Goal: Transaction & Acquisition: Purchase product/service

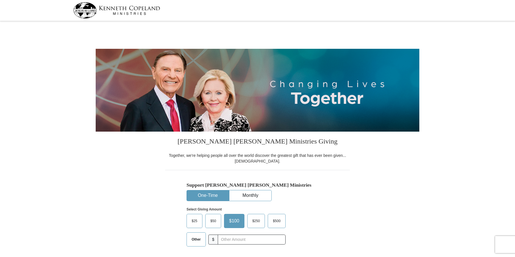
select select "TN"
click at [214, 192] on button "One-Time" at bounding box center [208, 196] width 42 height 11
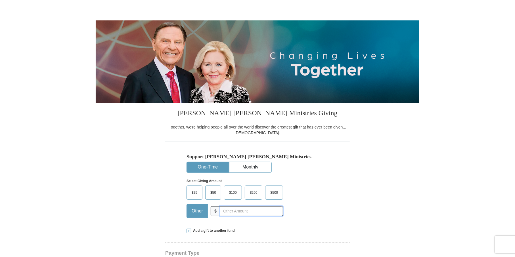
click at [244, 210] on input "text" at bounding box center [251, 212] width 63 height 10
type input "350.00"
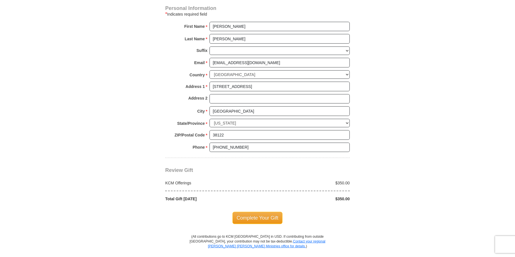
scroll to position [398, 0]
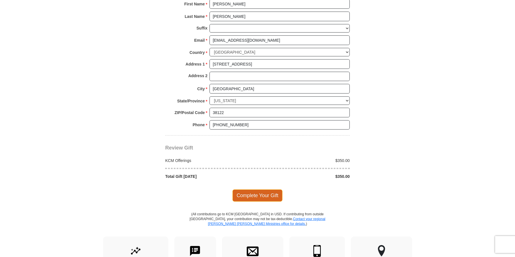
click at [249, 193] on span "Complete Your Gift" at bounding box center [258, 196] width 50 height 12
